Goal: Purchase product/service

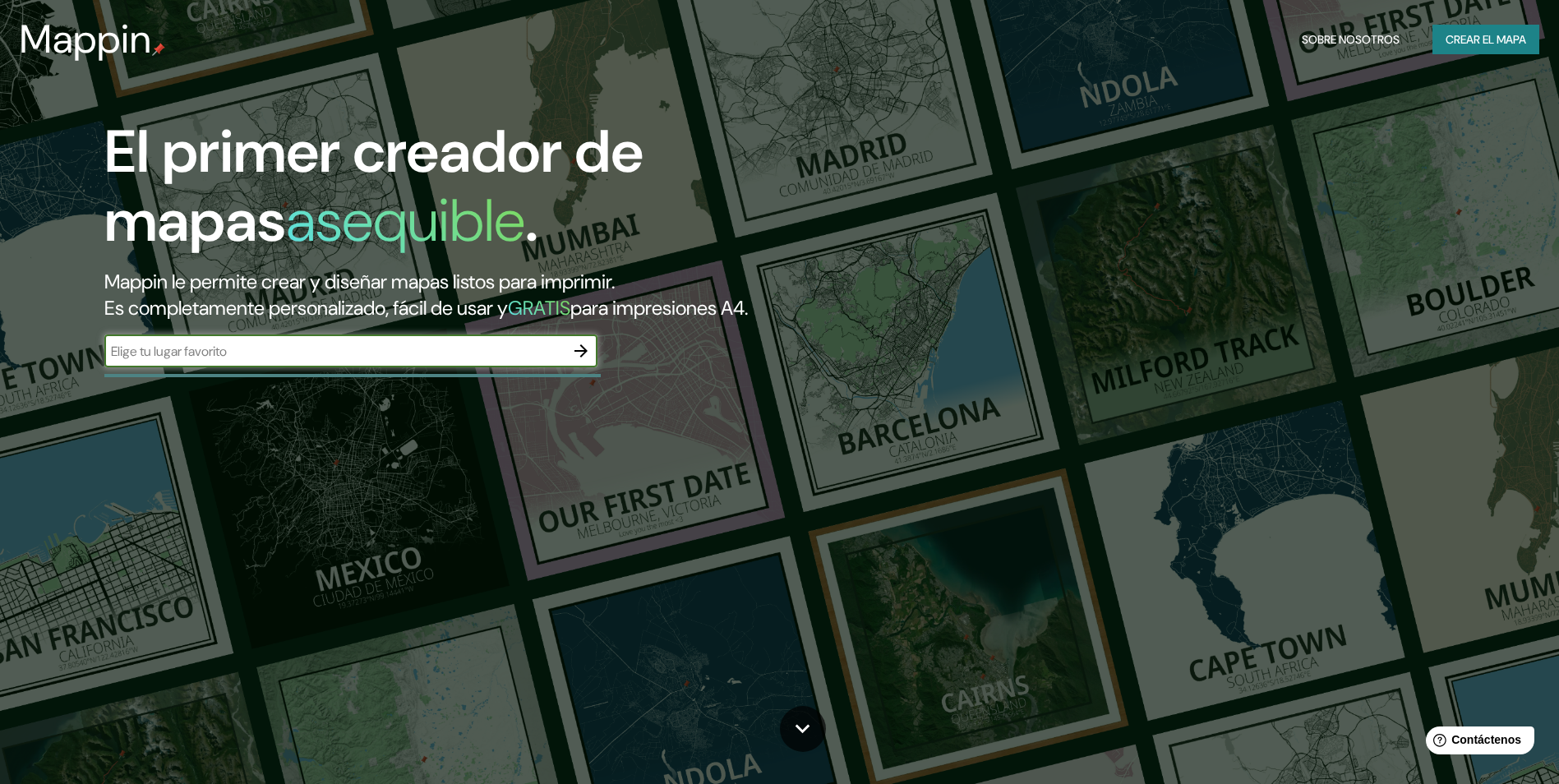
click at [349, 354] on input "text" at bounding box center [334, 351] width 460 height 19
type input "[GEOGRAPHIC_DATA]"
click at [1484, 25] on button "Crear el mapa" at bounding box center [1486, 40] width 107 height 30
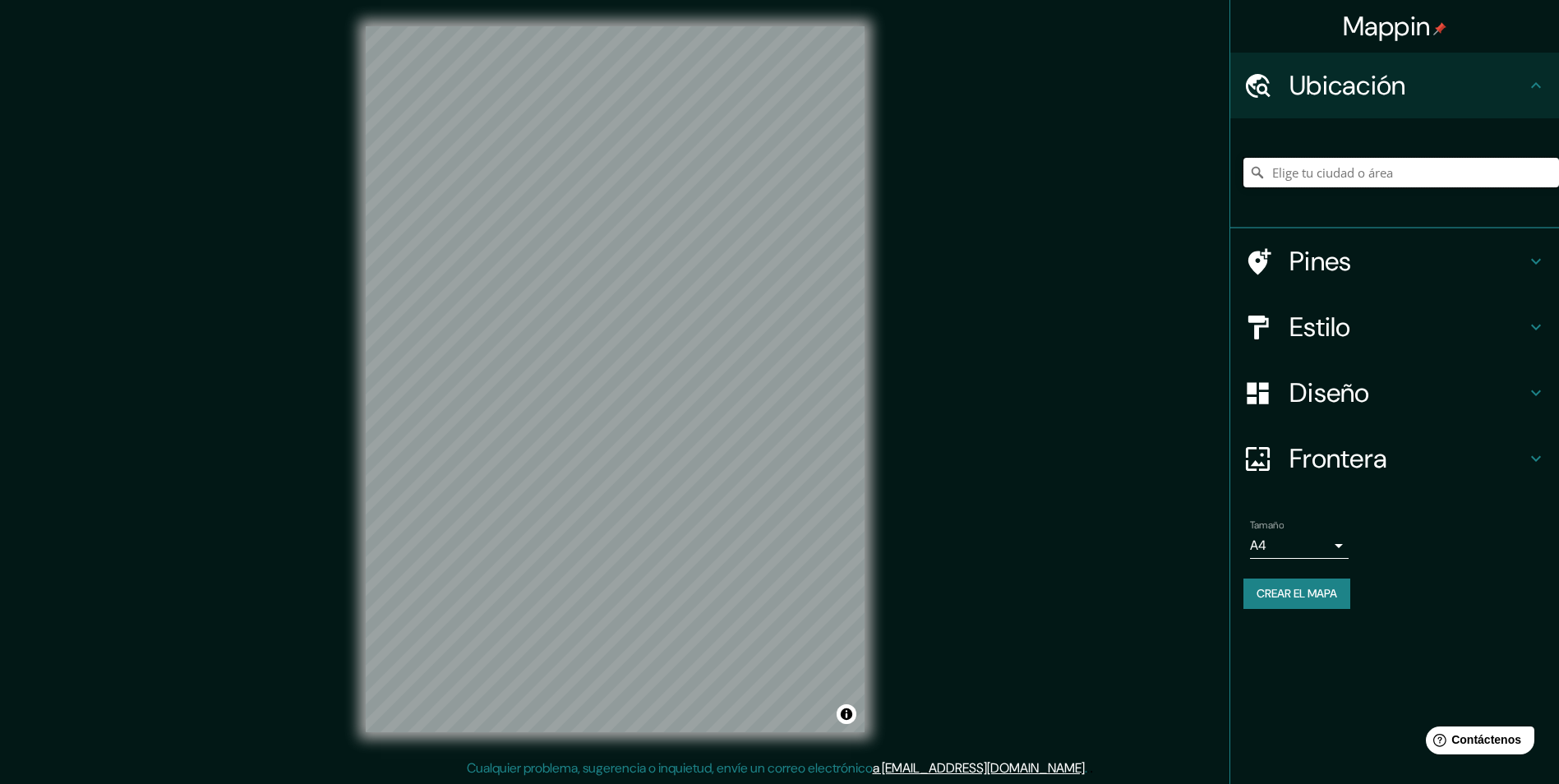
click at [1342, 166] on input "Elige tu ciudad o área" at bounding box center [1401, 172] width 316 height 30
type input "[GEOGRAPHIC_DATA]"
click at [1426, 323] on h4 "Estilo" at bounding box center [1408, 327] width 236 height 33
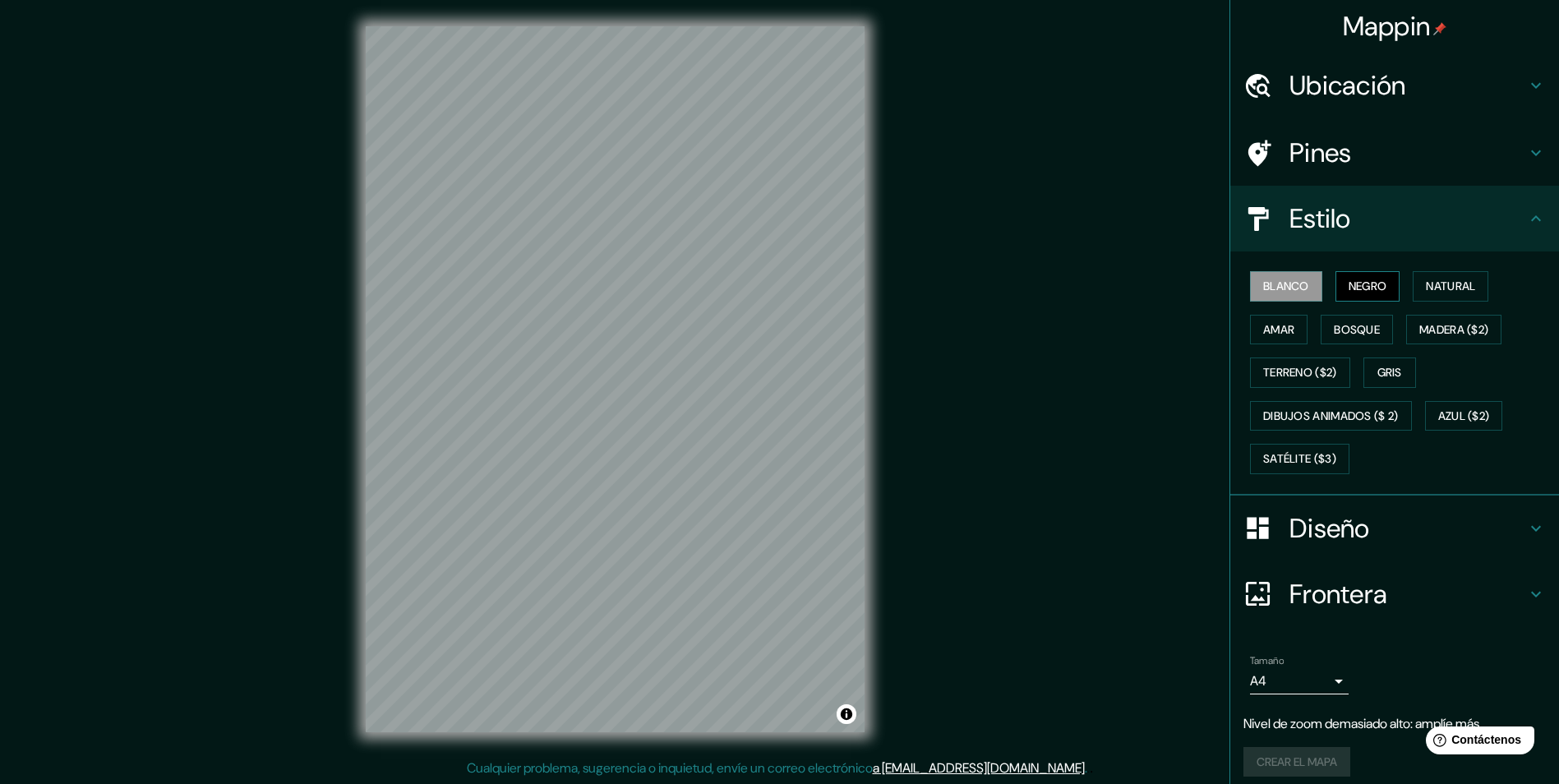
click at [1383, 293] on button "Negro" at bounding box center [1367, 286] width 65 height 30
click at [1274, 286] on font "Blanco" at bounding box center [1286, 286] width 46 height 20
click at [1276, 330] on font "Amar" at bounding box center [1278, 330] width 31 height 20
click at [1334, 335] on font "Bosque" at bounding box center [1356, 330] width 46 height 20
click at [1367, 382] on button "Gris" at bounding box center [1389, 373] width 52 height 30
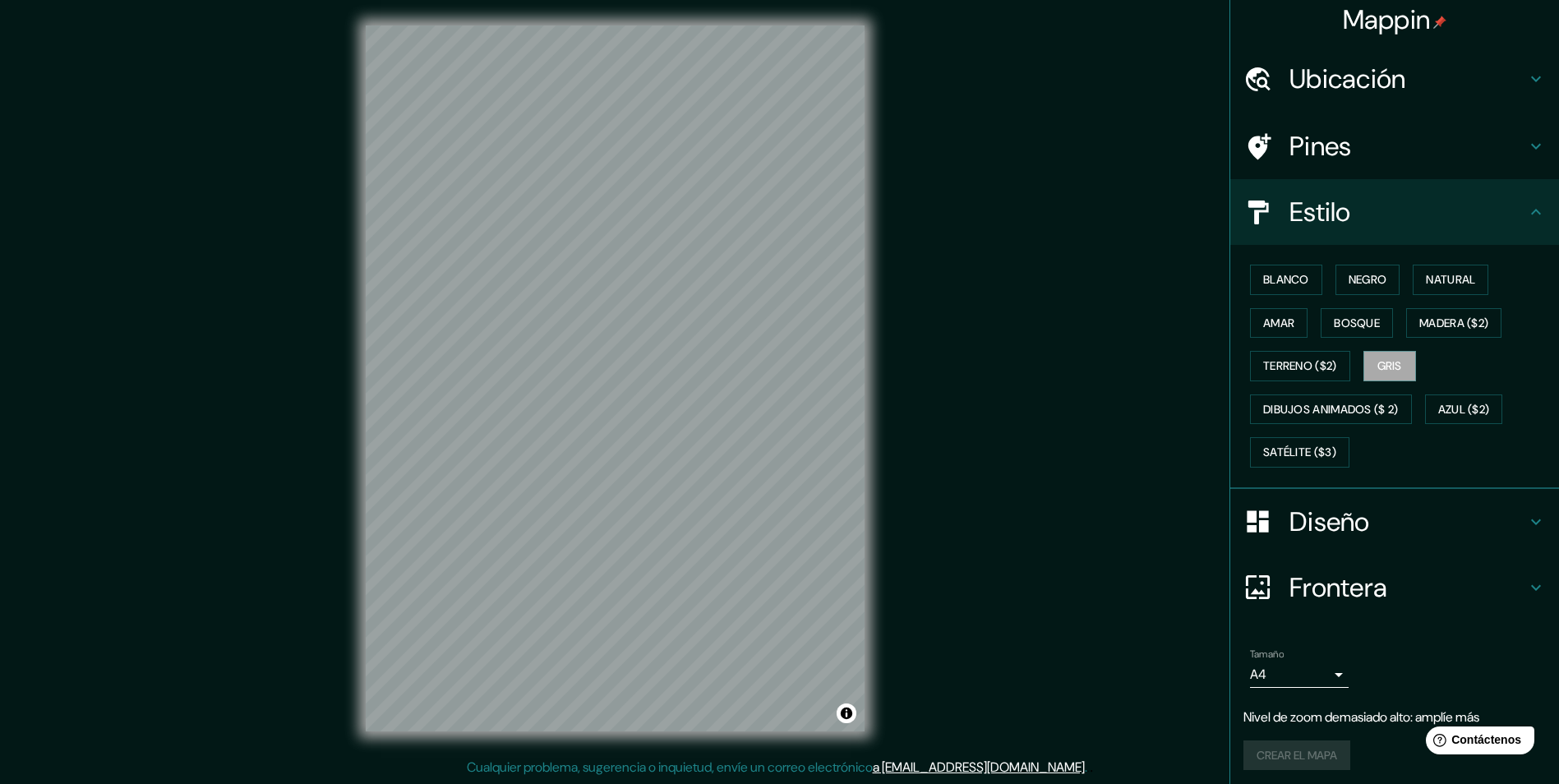
scroll to position [13, 0]
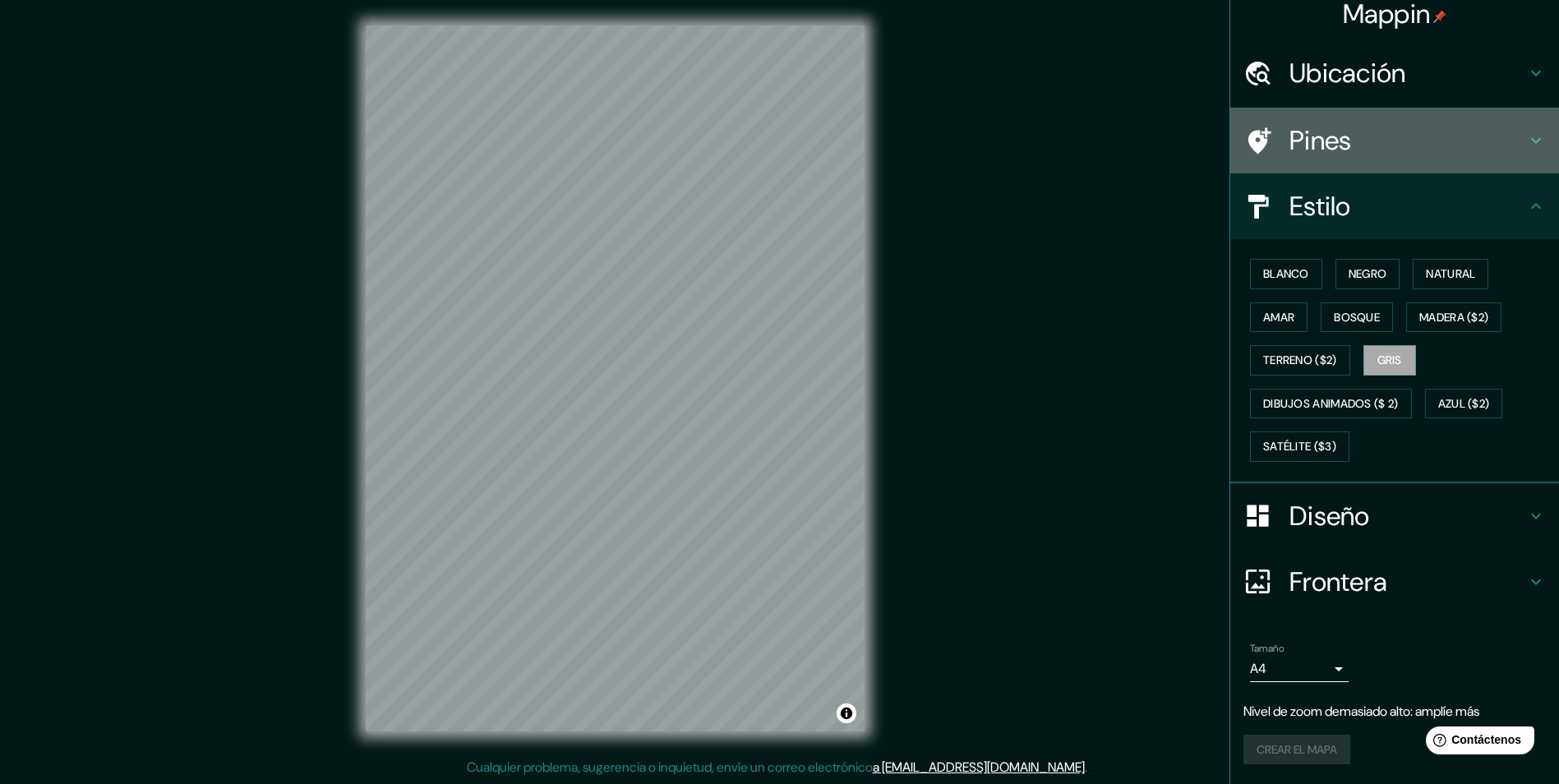
click at [1441, 165] on div "Pines" at bounding box center [1394, 141] width 328 height 66
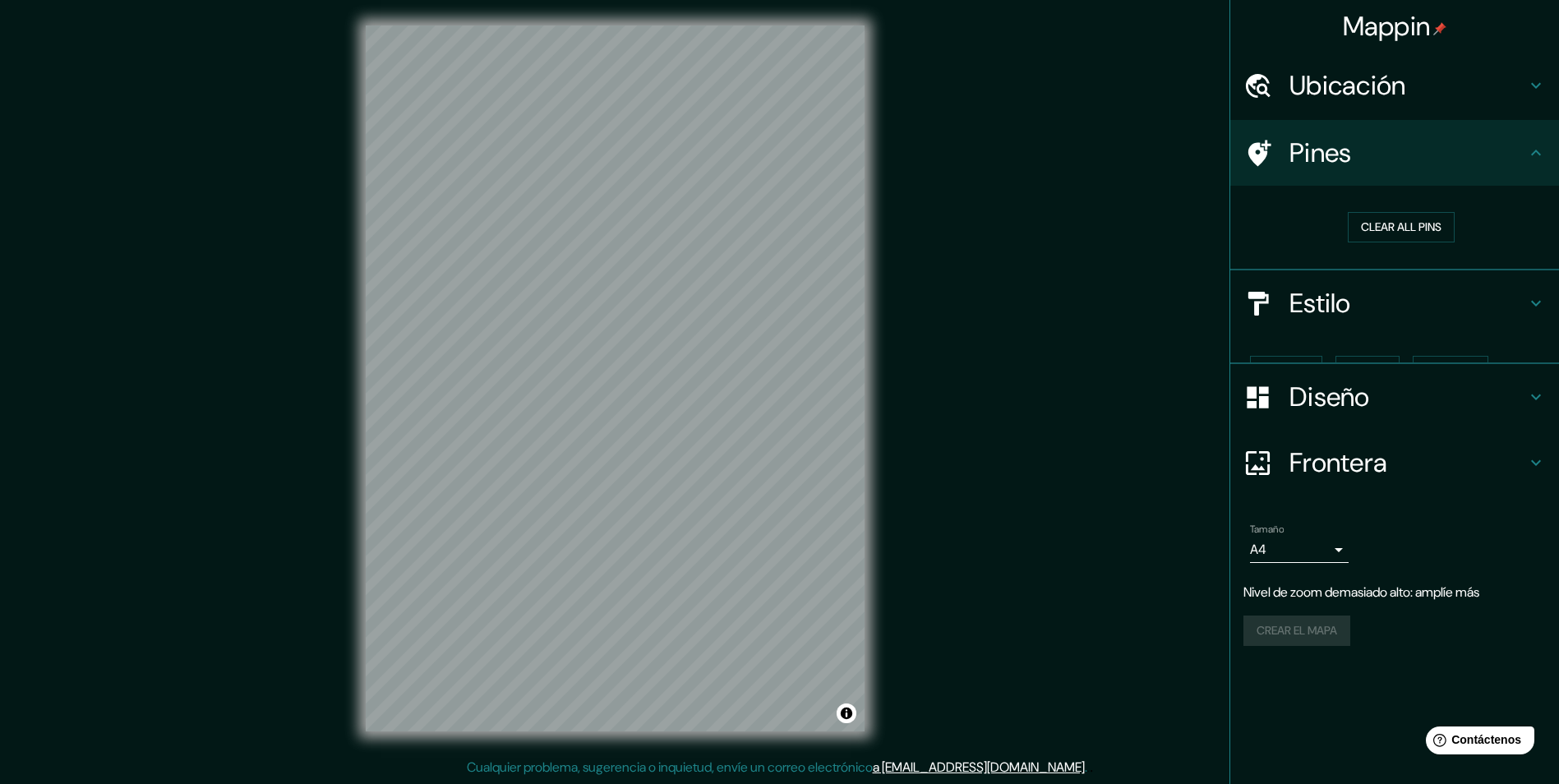
scroll to position [0, 0]
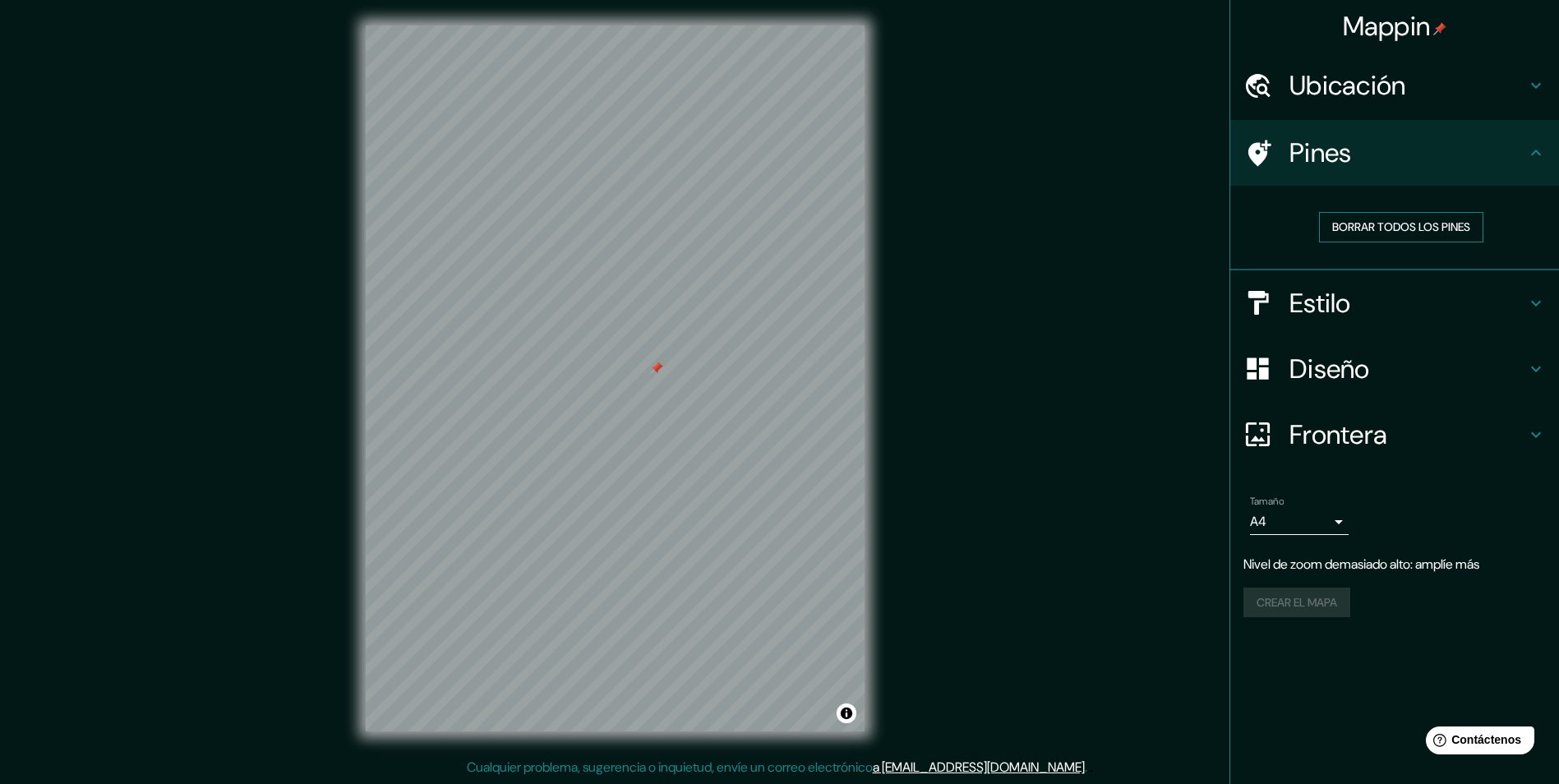
click at [1382, 232] on font "Borrar todos los pines" at bounding box center [1401, 227] width 138 height 20
click at [1502, 383] on h4 "Diseño" at bounding box center [1408, 369] width 236 height 33
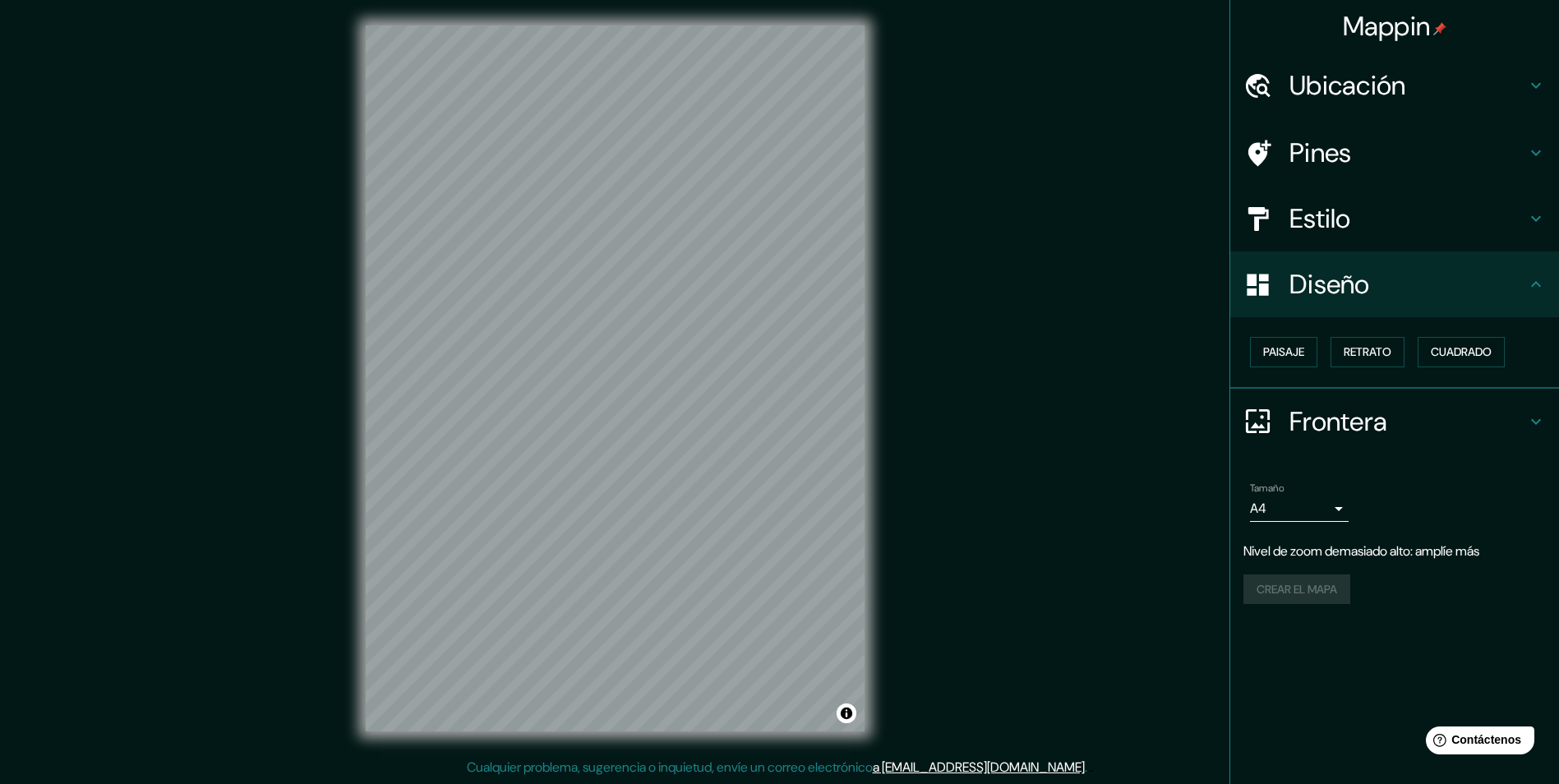
click at [1508, 420] on h4 "Frontera" at bounding box center [1408, 421] width 236 height 33
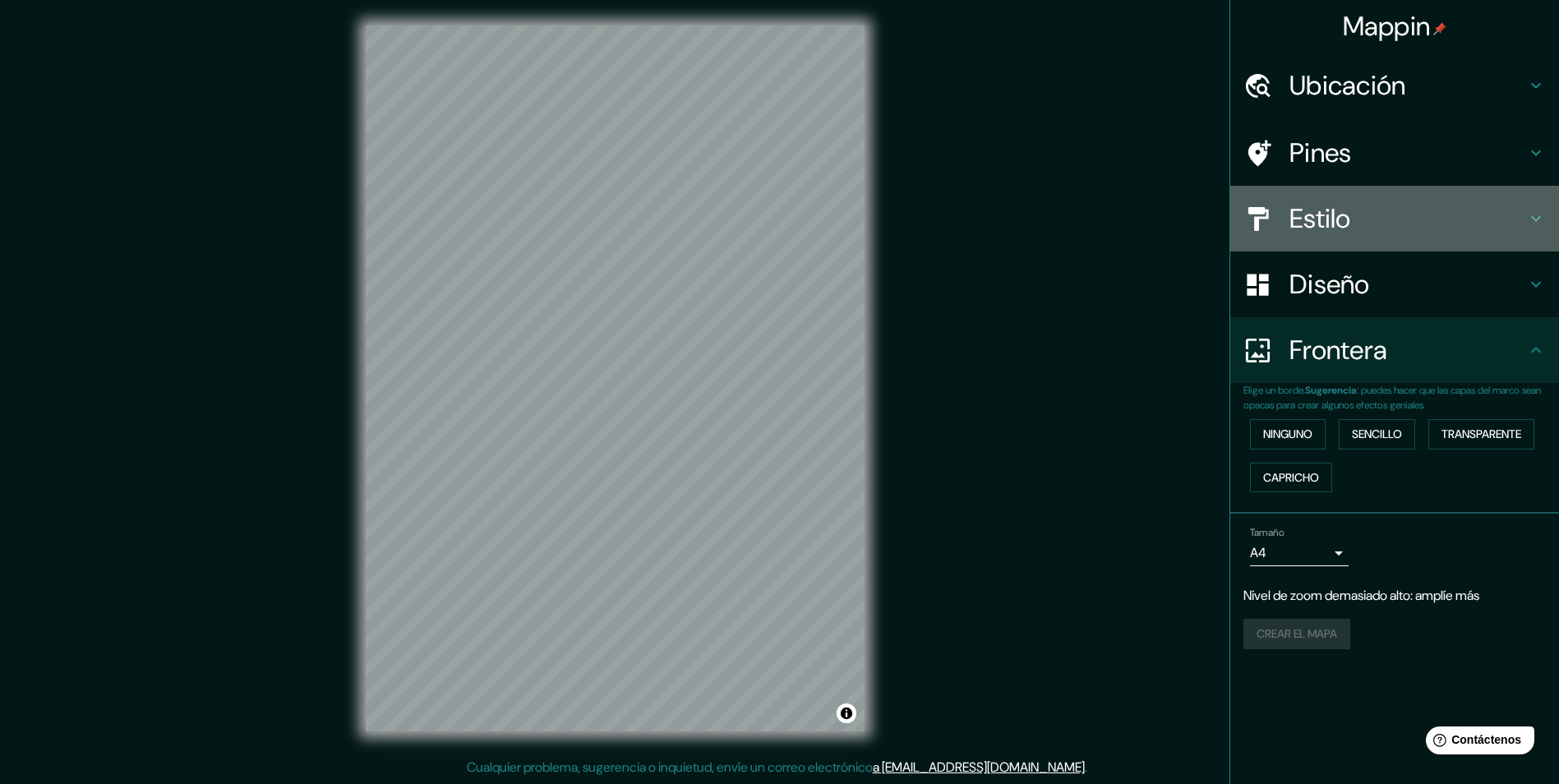
click at [1313, 227] on h4 "Estilo" at bounding box center [1408, 219] width 236 height 33
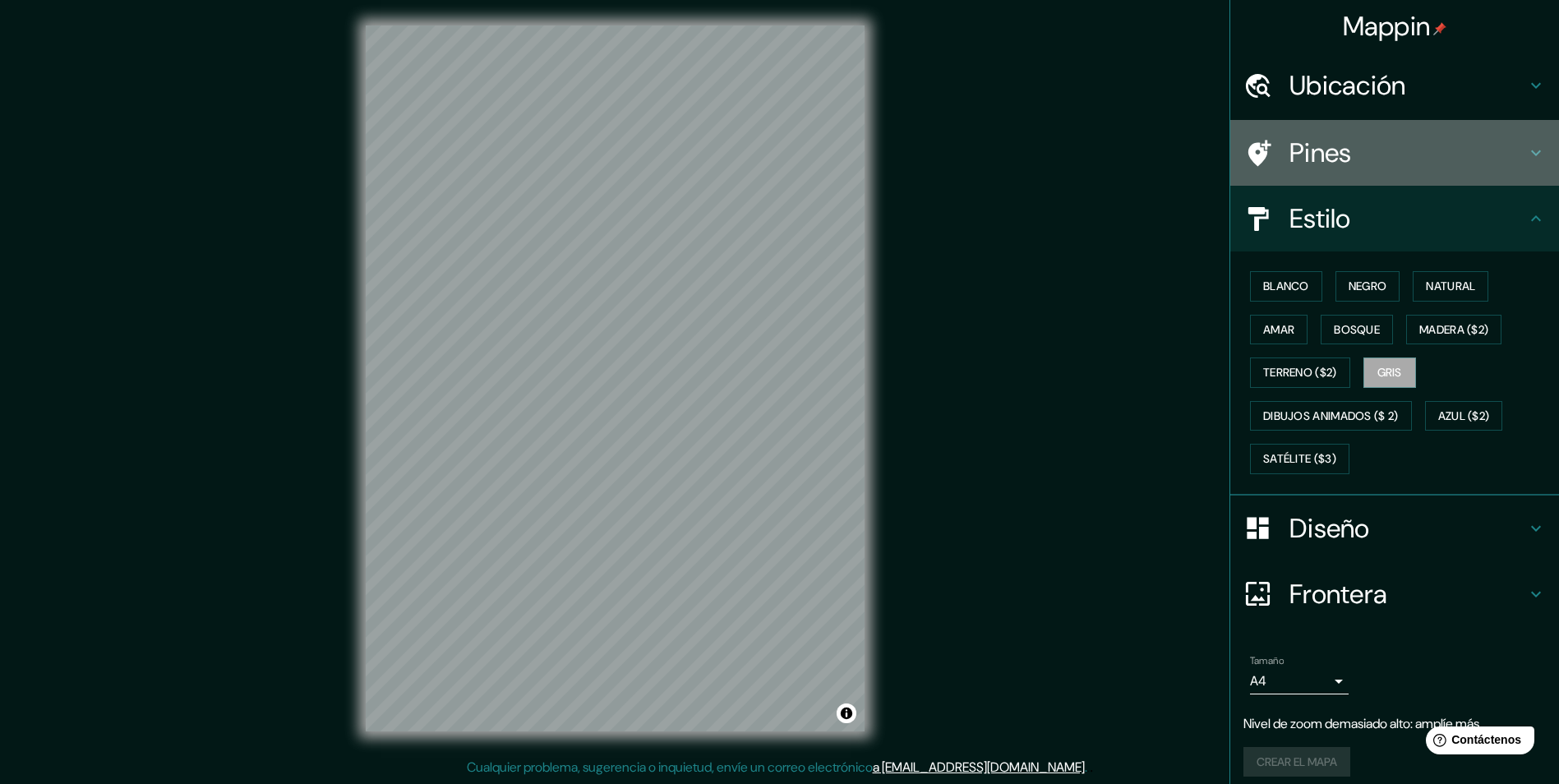
click at [1337, 154] on h4 "Pines" at bounding box center [1408, 153] width 236 height 33
